Goal: Transaction & Acquisition: Purchase product/service

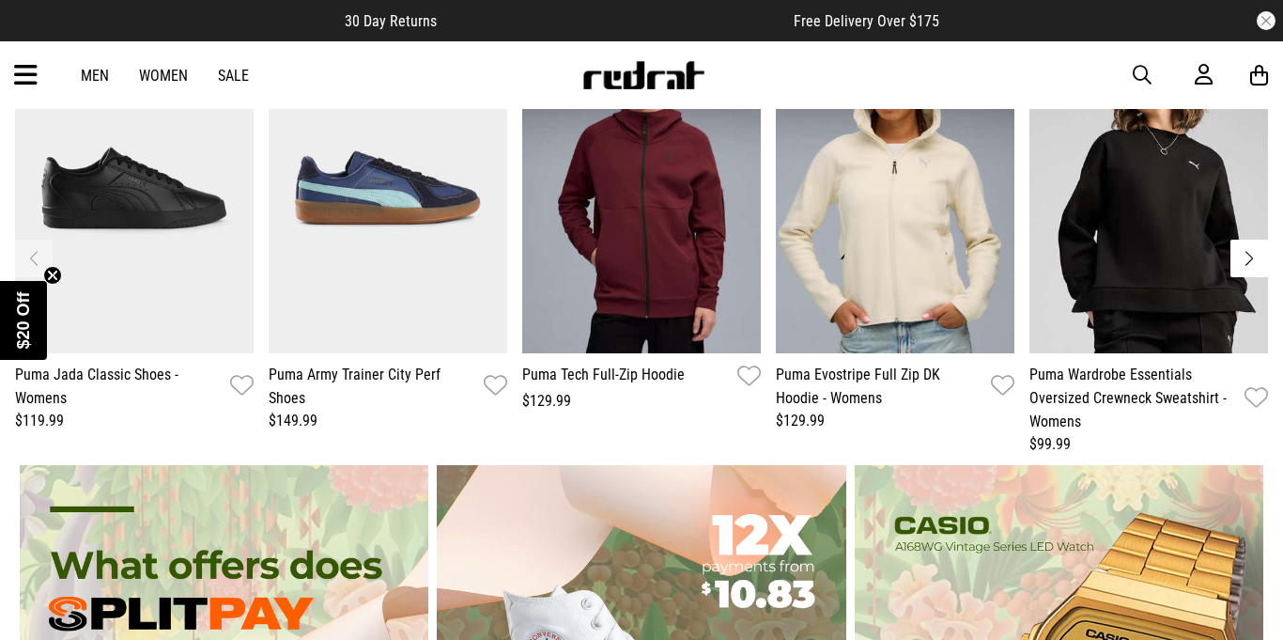
scroll to position [3385, 0]
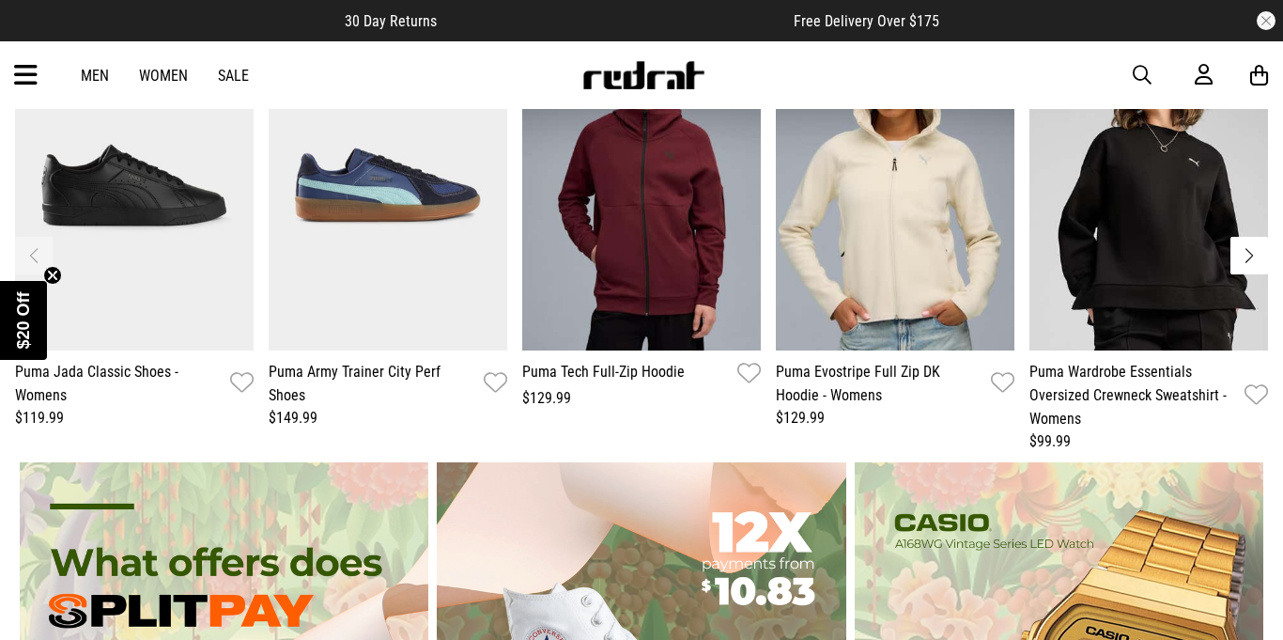
click at [159, 79] on link "Women" at bounding box center [163, 76] width 49 height 18
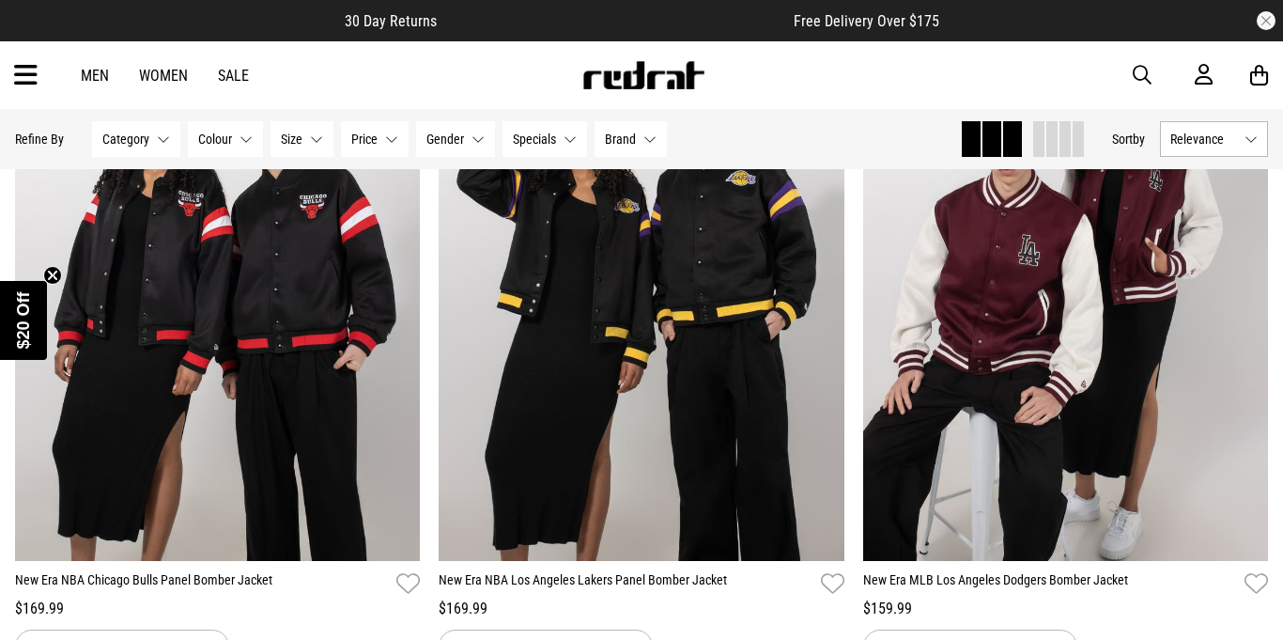
scroll to position [3880, 0]
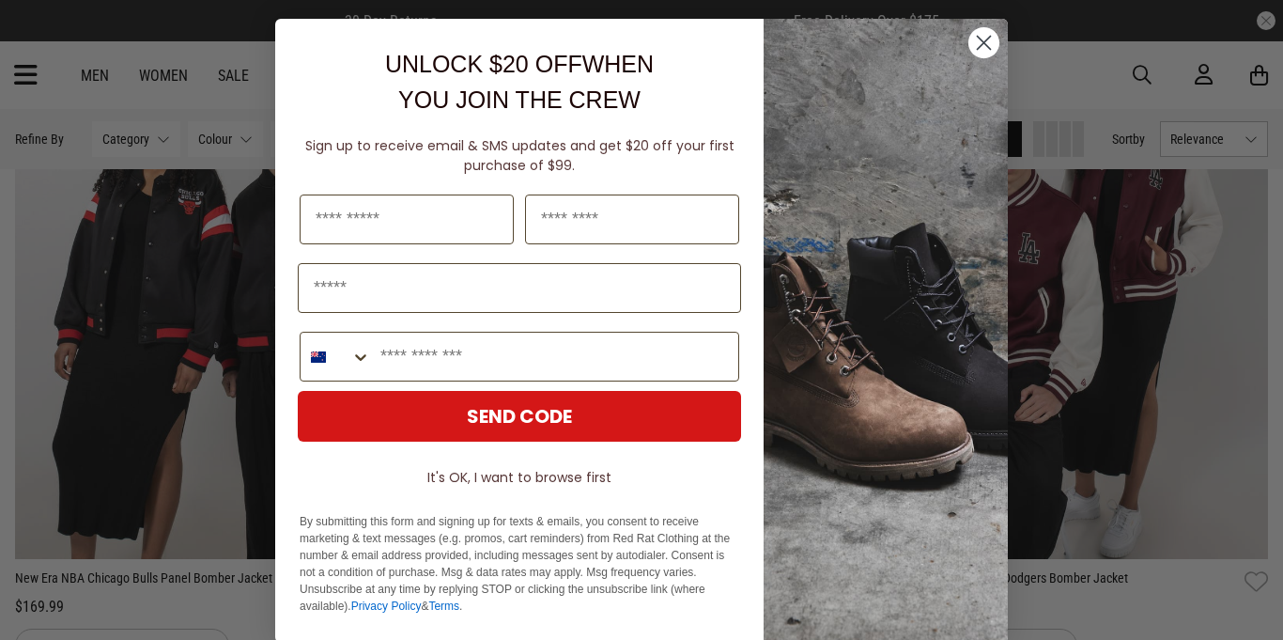
click at [989, 47] on circle "Close dialog" at bounding box center [984, 42] width 31 height 31
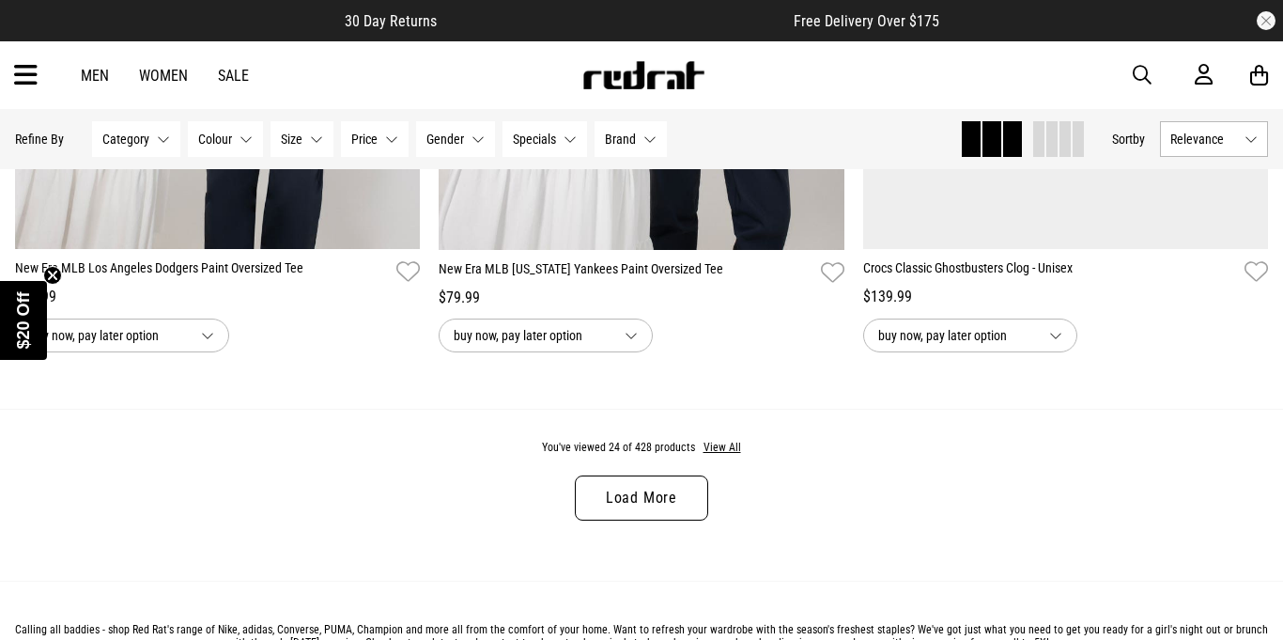
scroll to position [5626, 0]
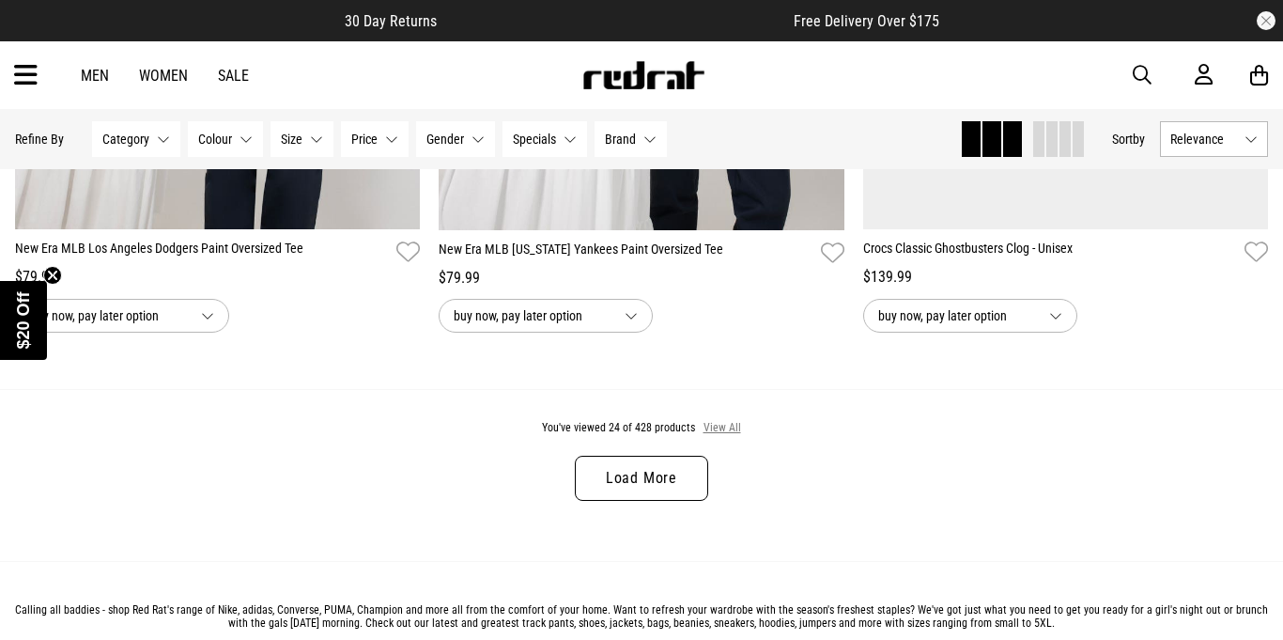
click at [723, 422] on button "View All" at bounding box center [722, 428] width 39 height 17
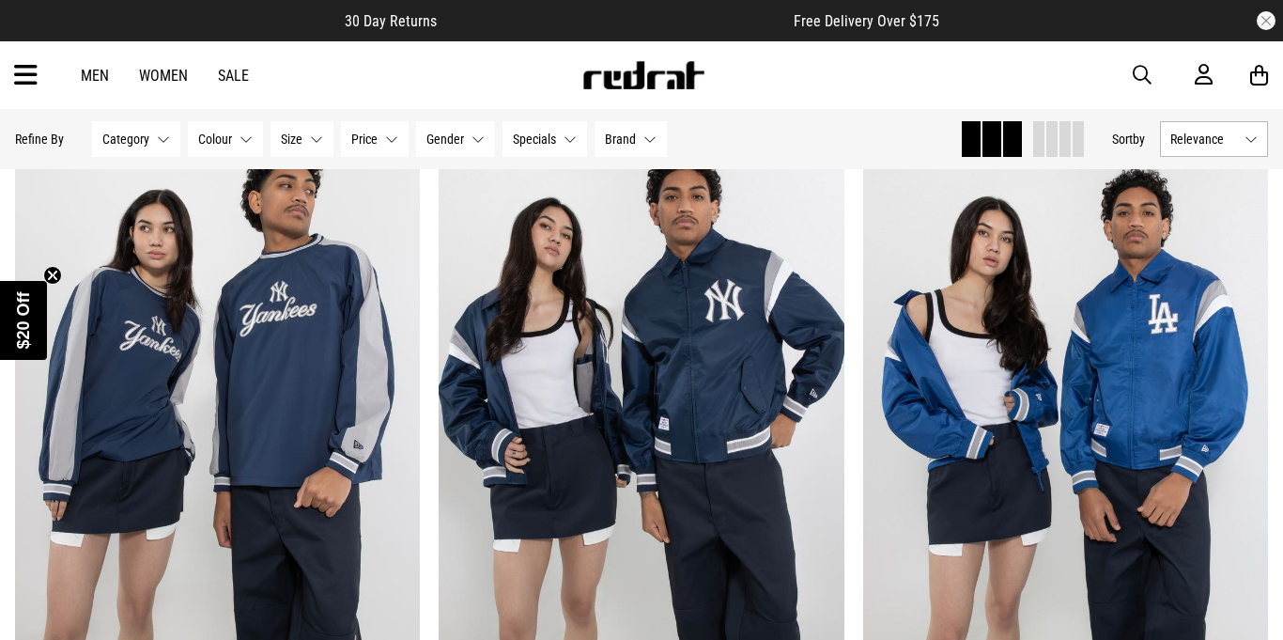
scroll to position [11592, 0]
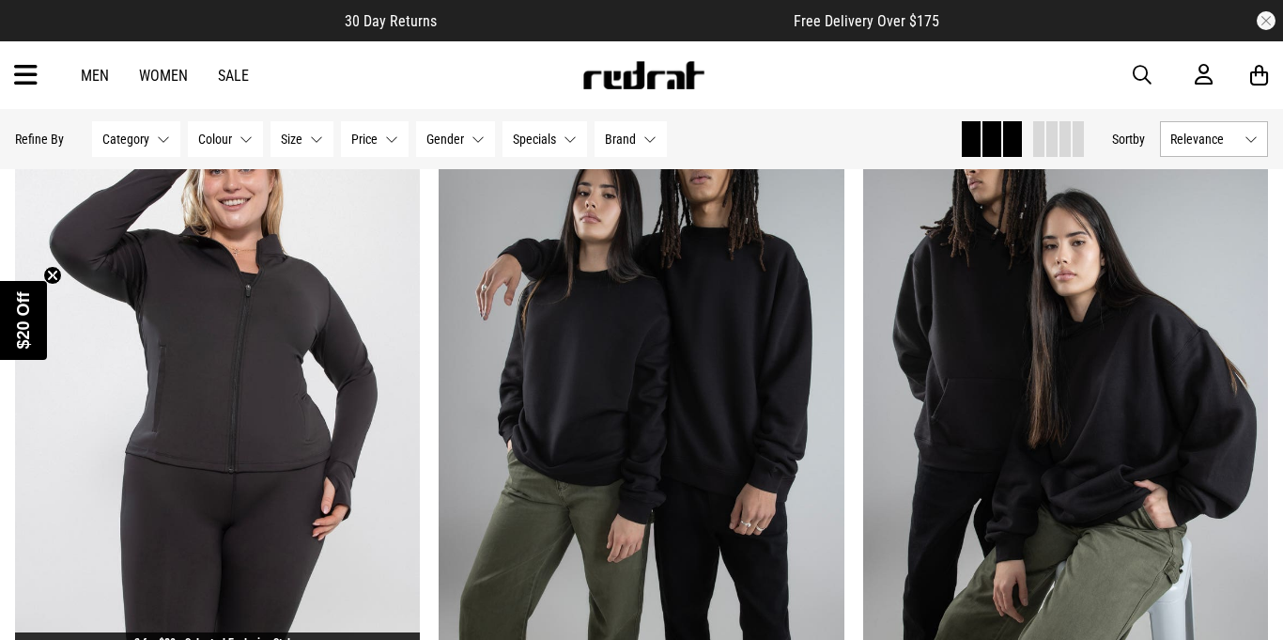
scroll to position [17305, 0]
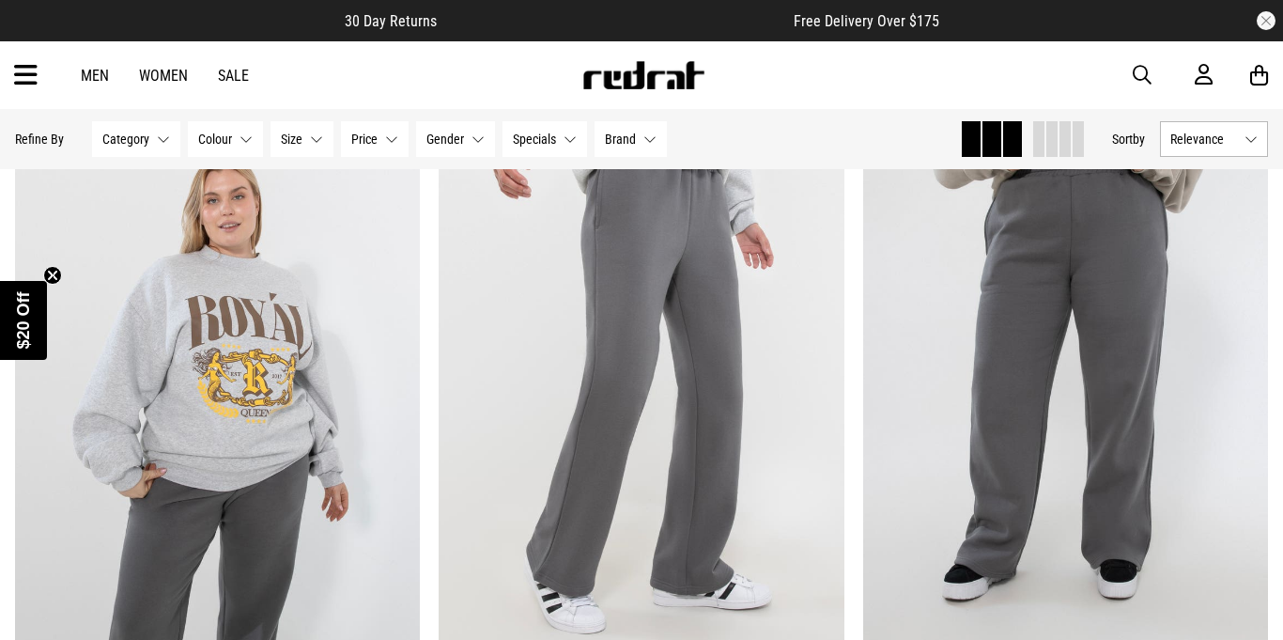
scroll to position [28013, 0]
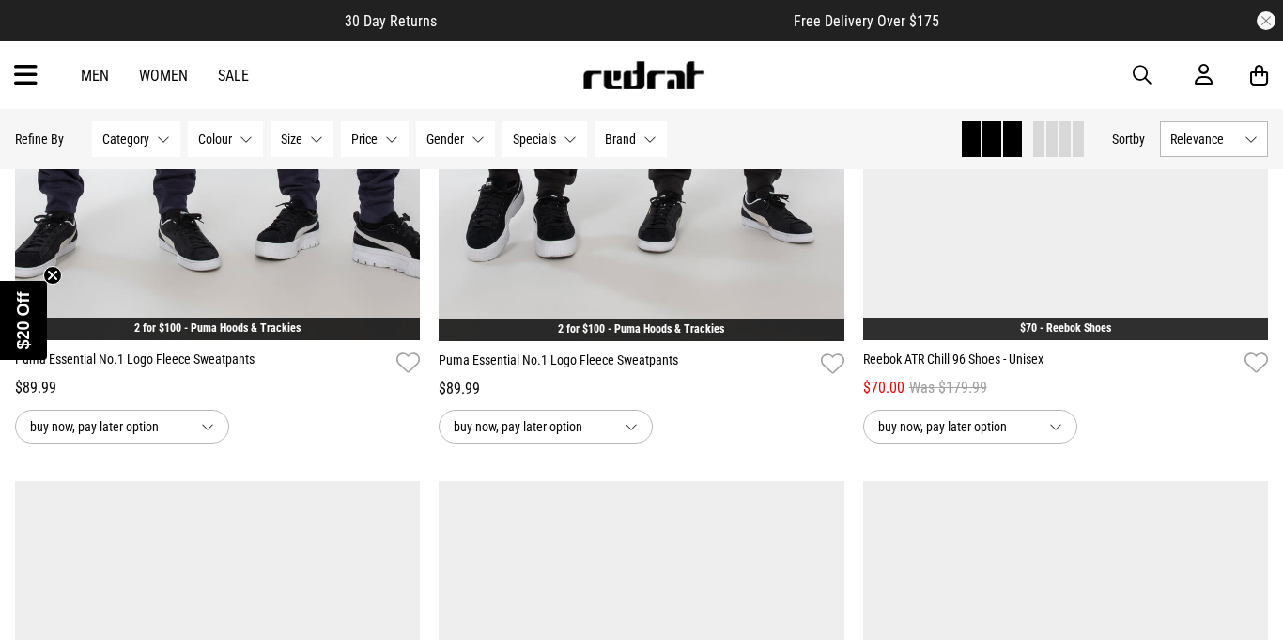
scroll to position [31005, 0]
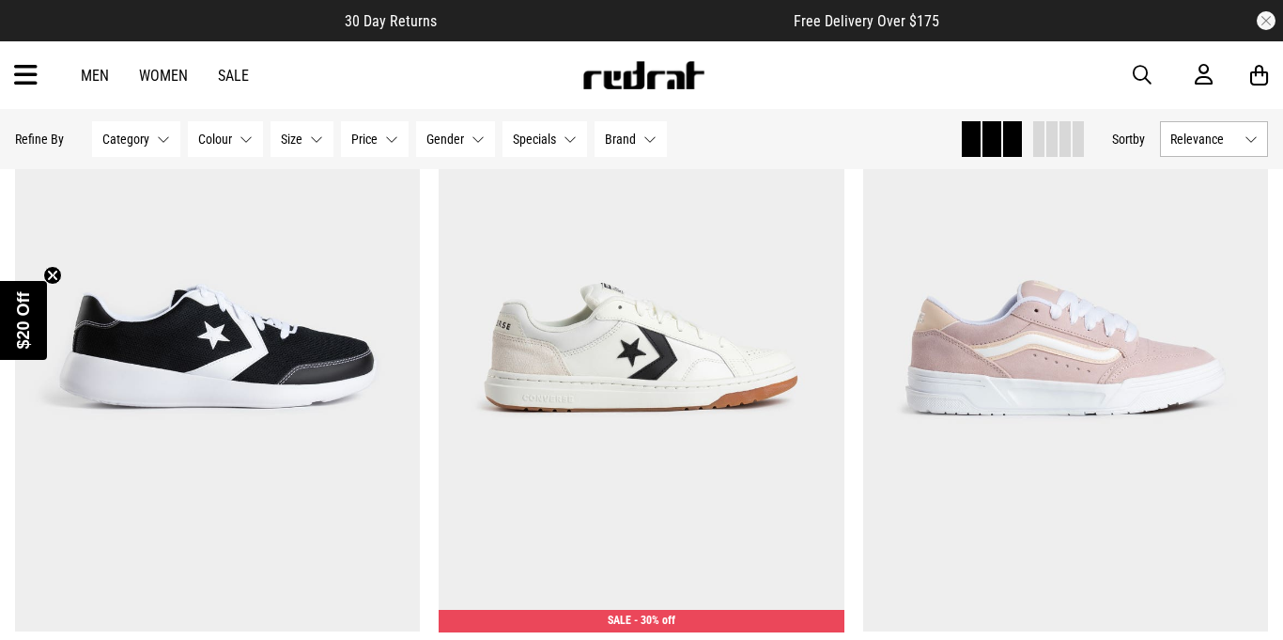
scroll to position [39413, 0]
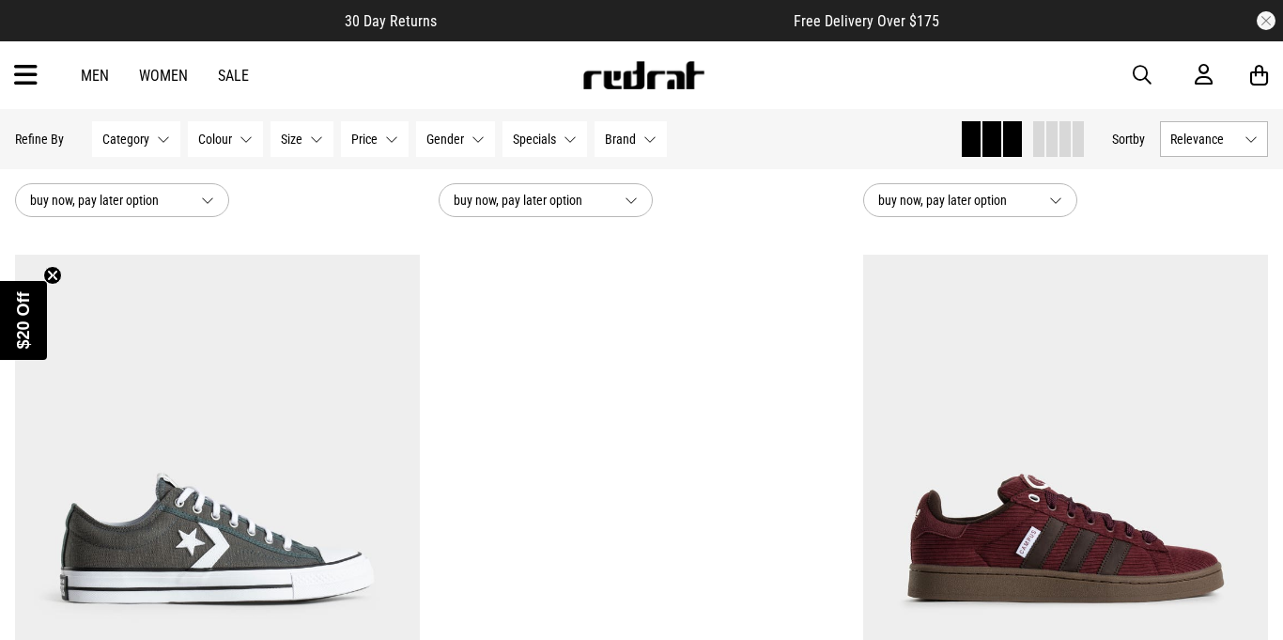
scroll to position [45000, 0]
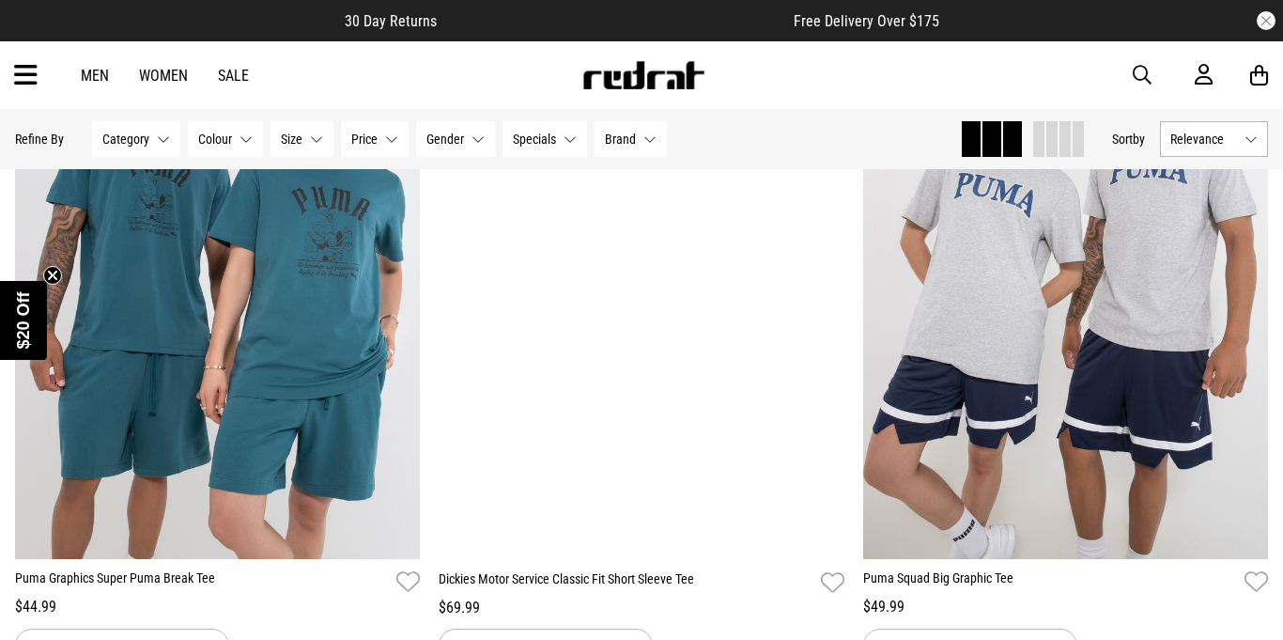
scroll to position [50903, 0]
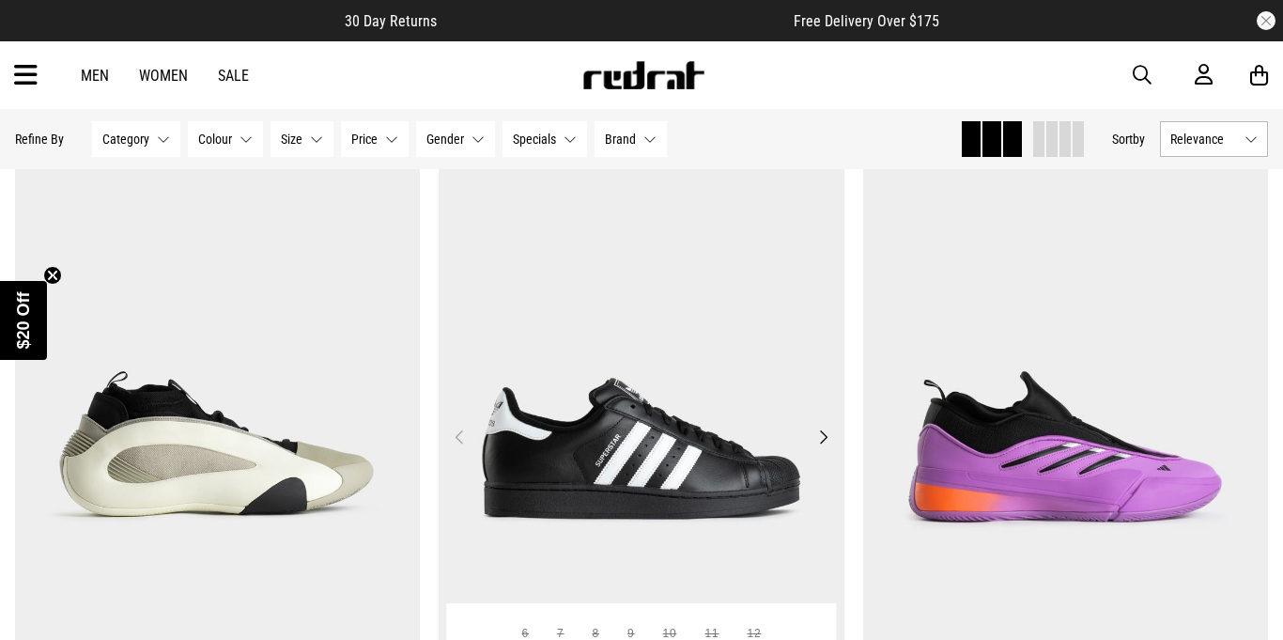
scroll to position [56357, 0]
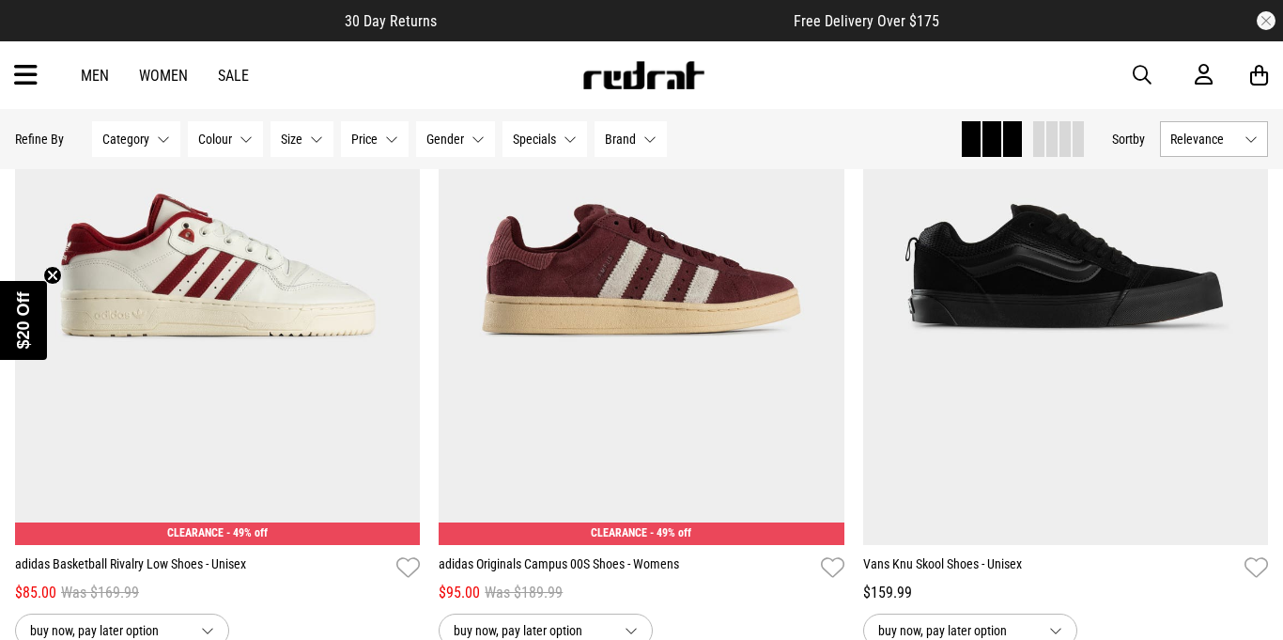
scroll to position [61998, 0]
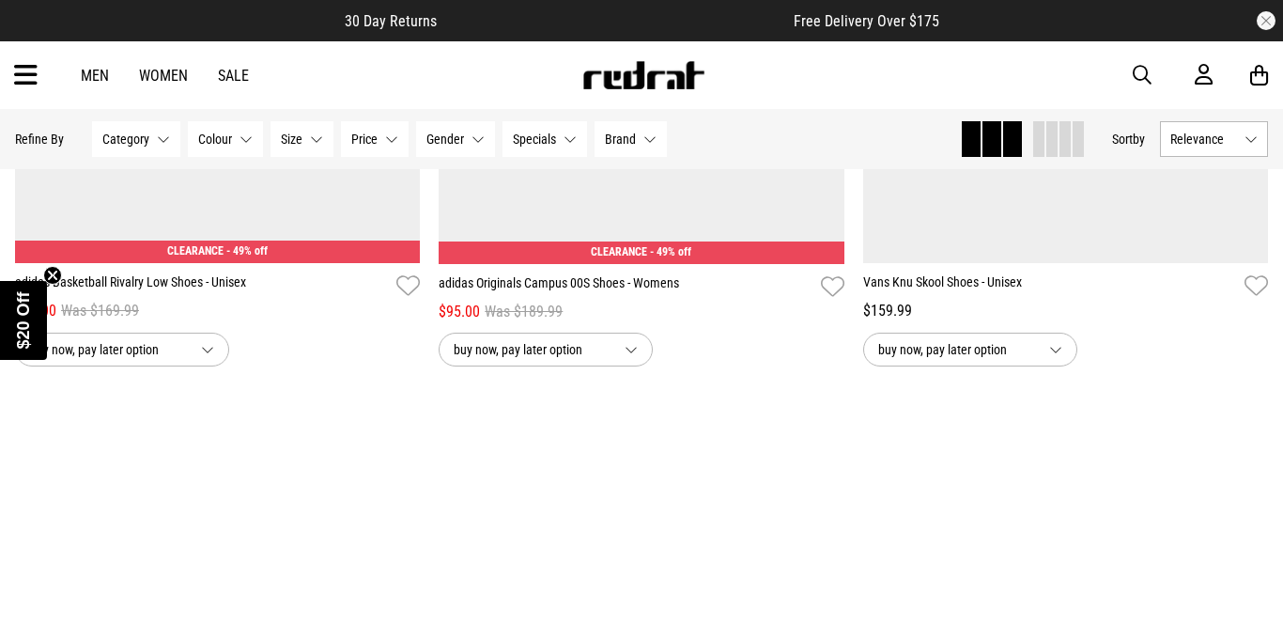
scroll to position [62768, 0]
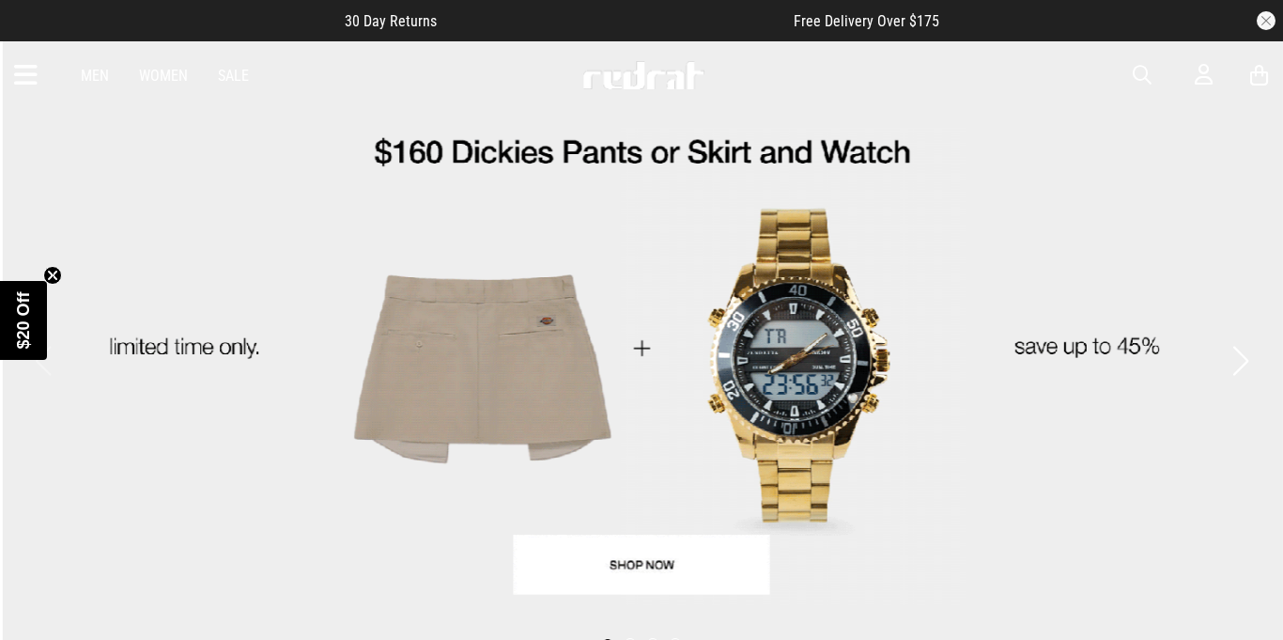
click at [19, 72] on icon at bounding box center [25, 75] width 23 height 31
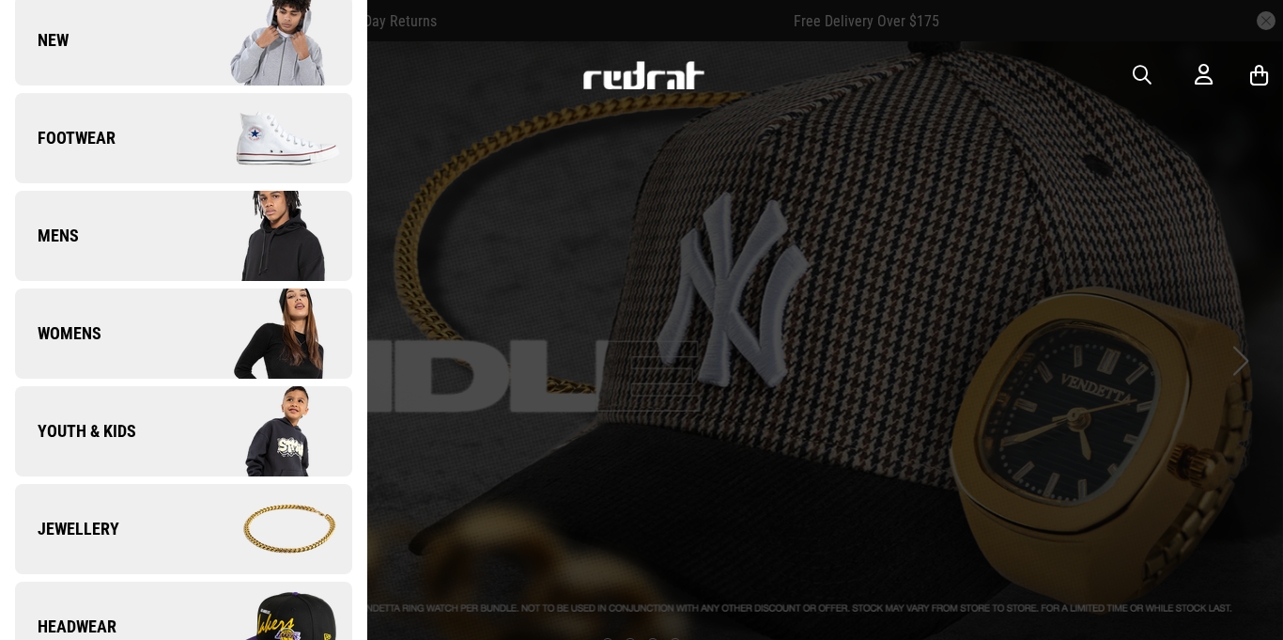
scroll to position [114, 0]
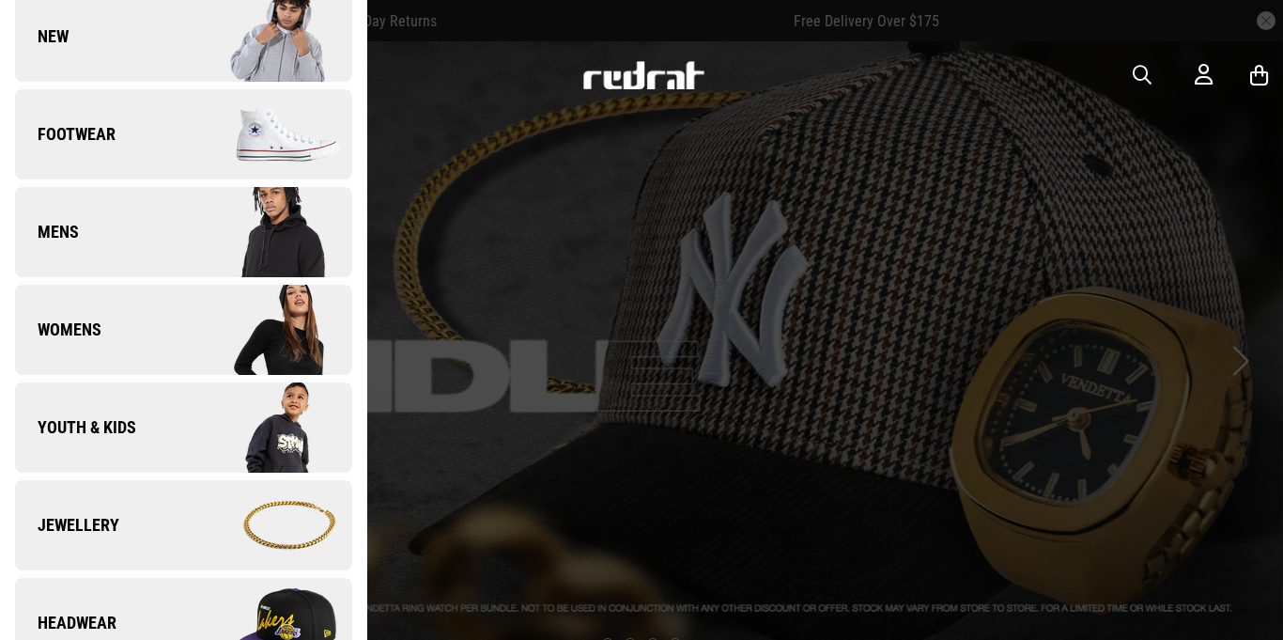
click at [119, 133] on link "Footwear" at bounding box center [183, 134] width 337 height 90
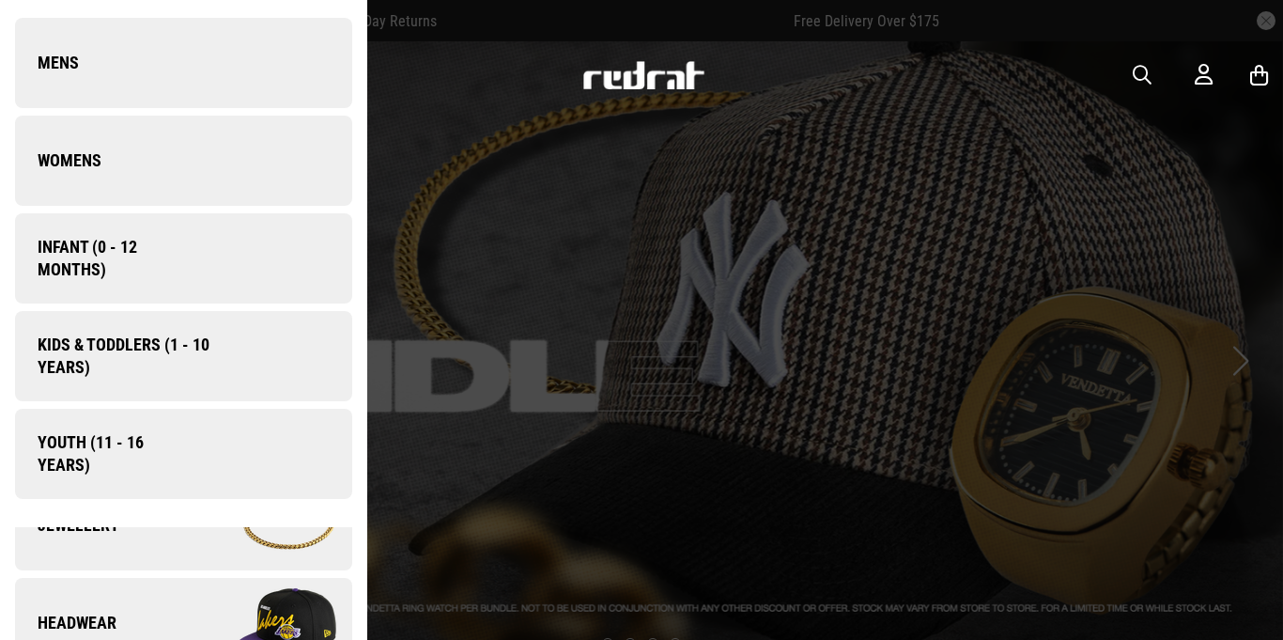
scroll to position [0, 0]
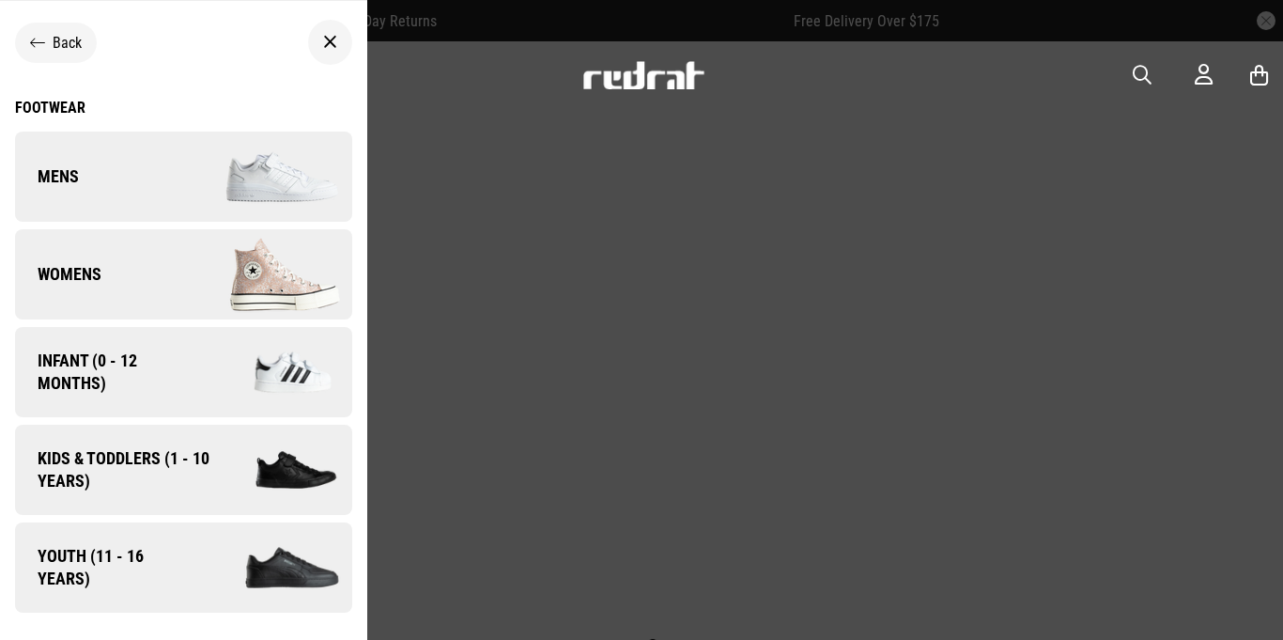
click at [98, 253] on link "Womens" at bounding box center [183, 274] width 337 height 90
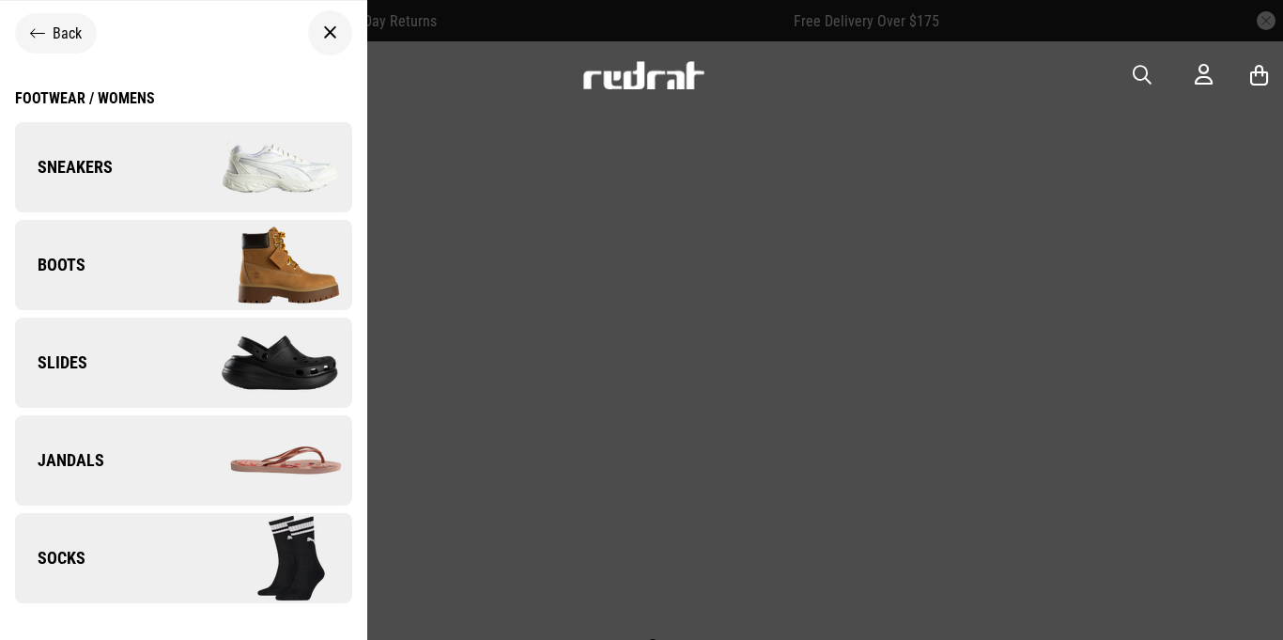
scroll to position [15, 0]
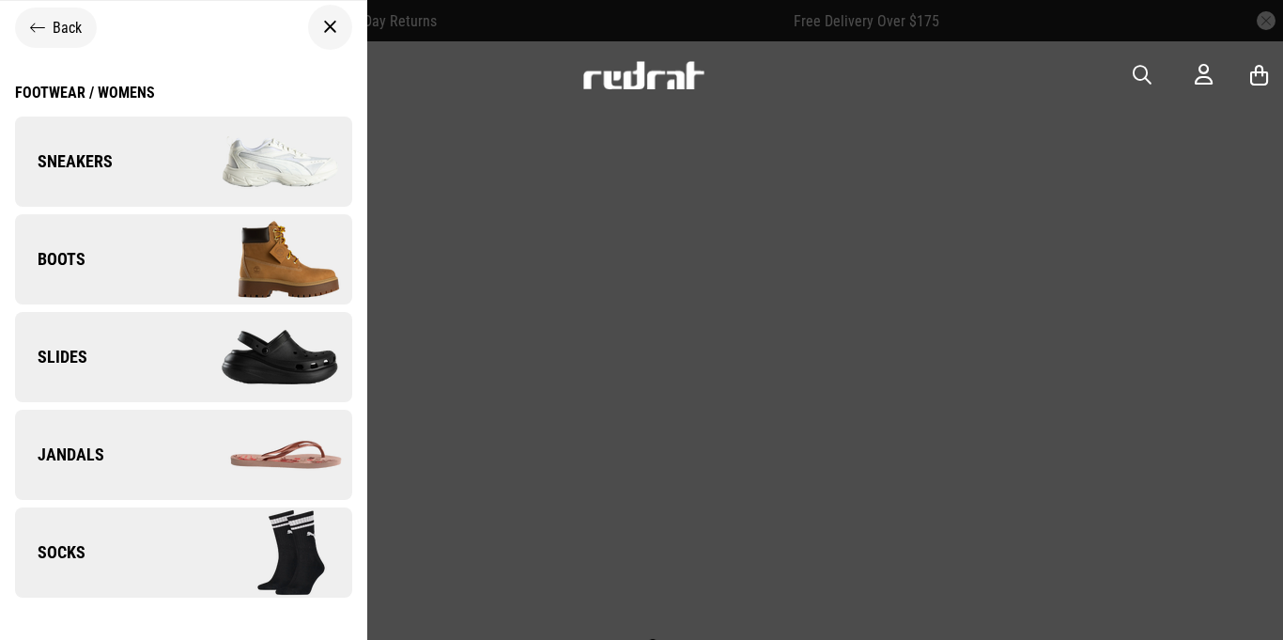
click at [148, 363] on link "Slides" at bounding box center [183, 357] width 337 height 90
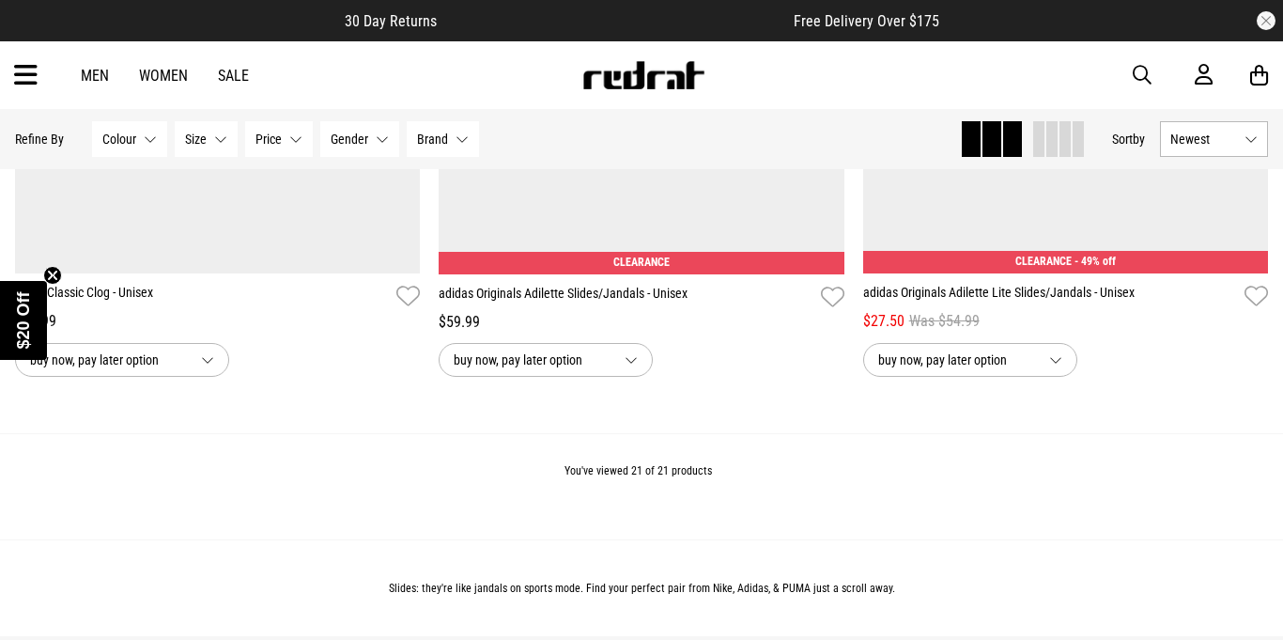
scroll to position [4871, 0]
